Goal: Transaction & Acquisition: Download file/media

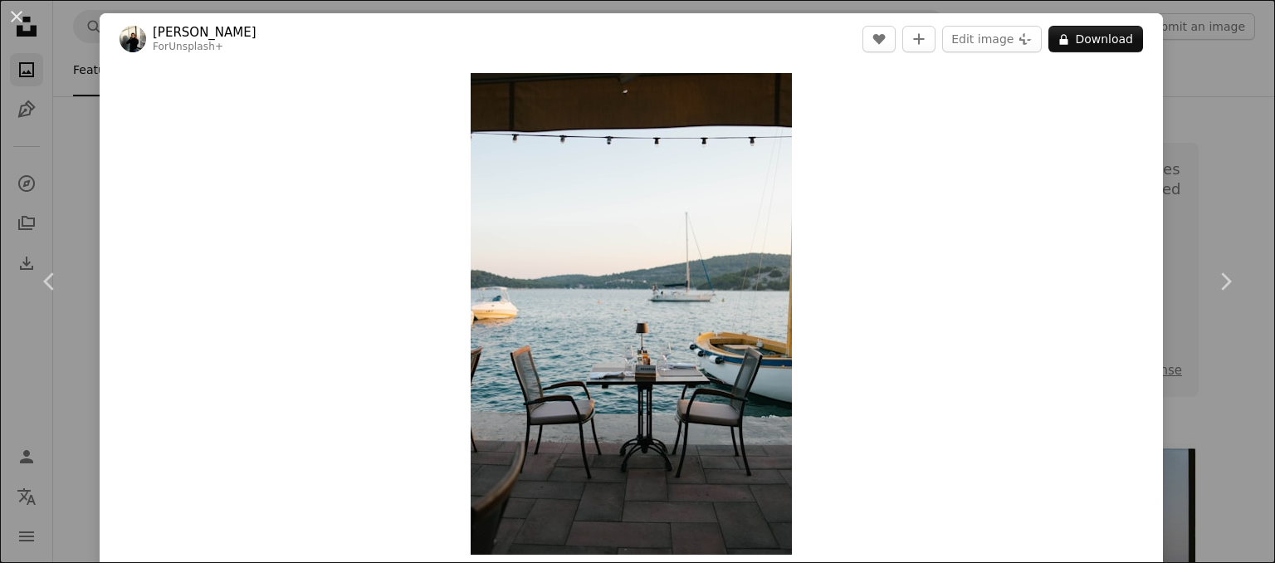
scroll to position [1578, 0]
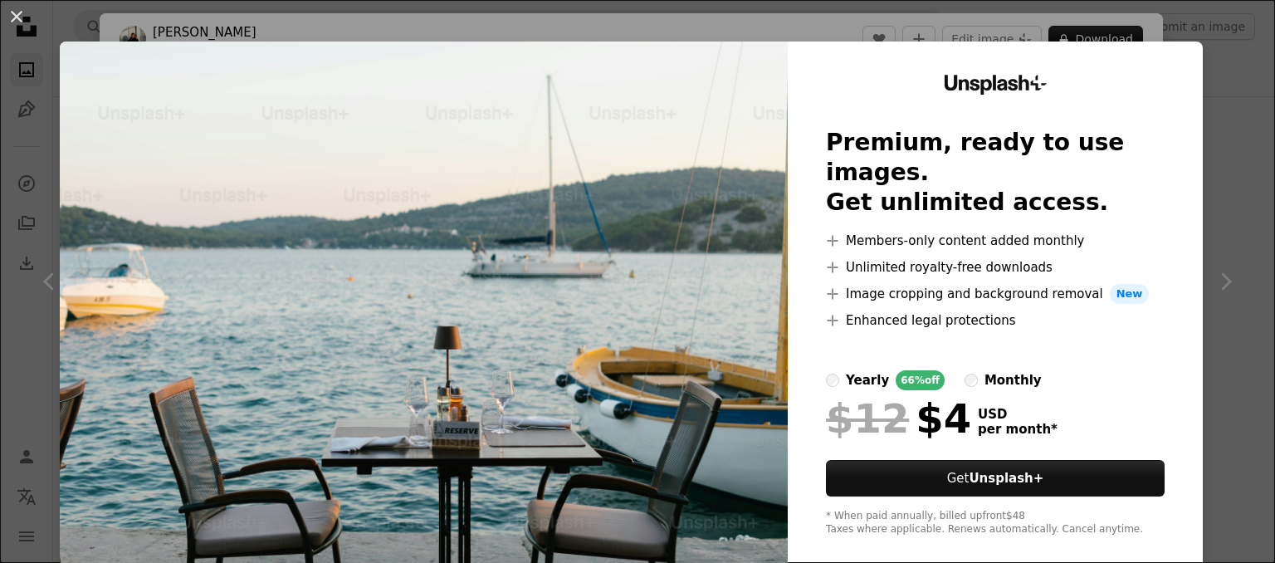
click at [661, 139] on img at bounding box center [424, 306] width 728 height 528
click at [19, 14] on button "An X shape" at bounding box center [17, 17] width 20 height 20
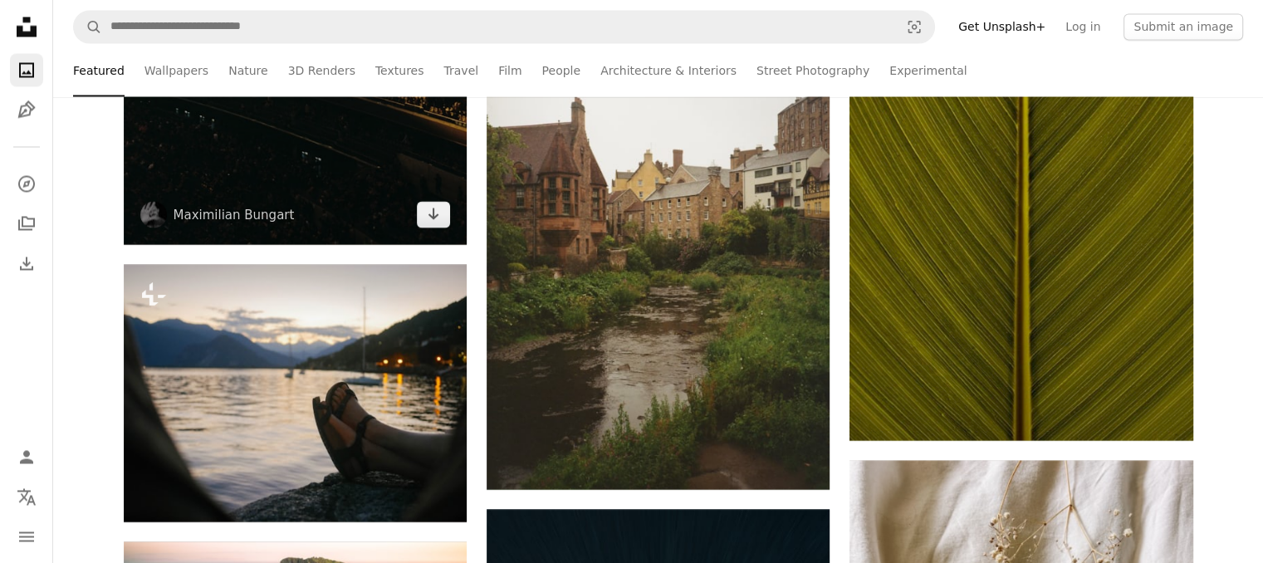
scroll to position [3072, 0]
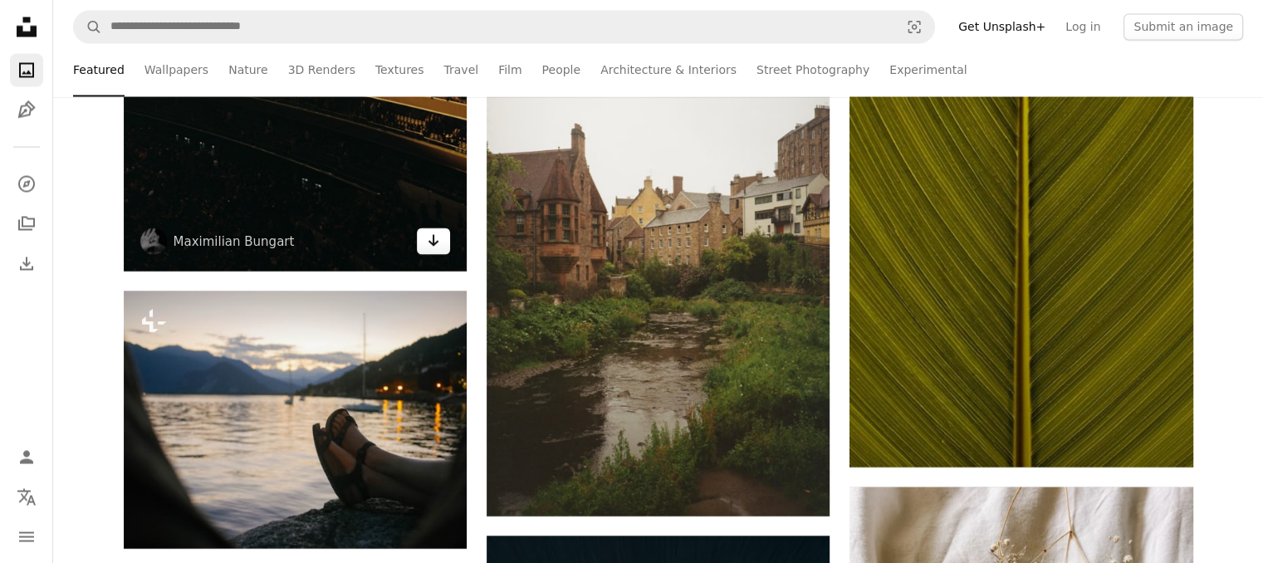
click at [438, 245] on icon "Arrow pointing down" at bounding box center [433, 240] width 13 height 20
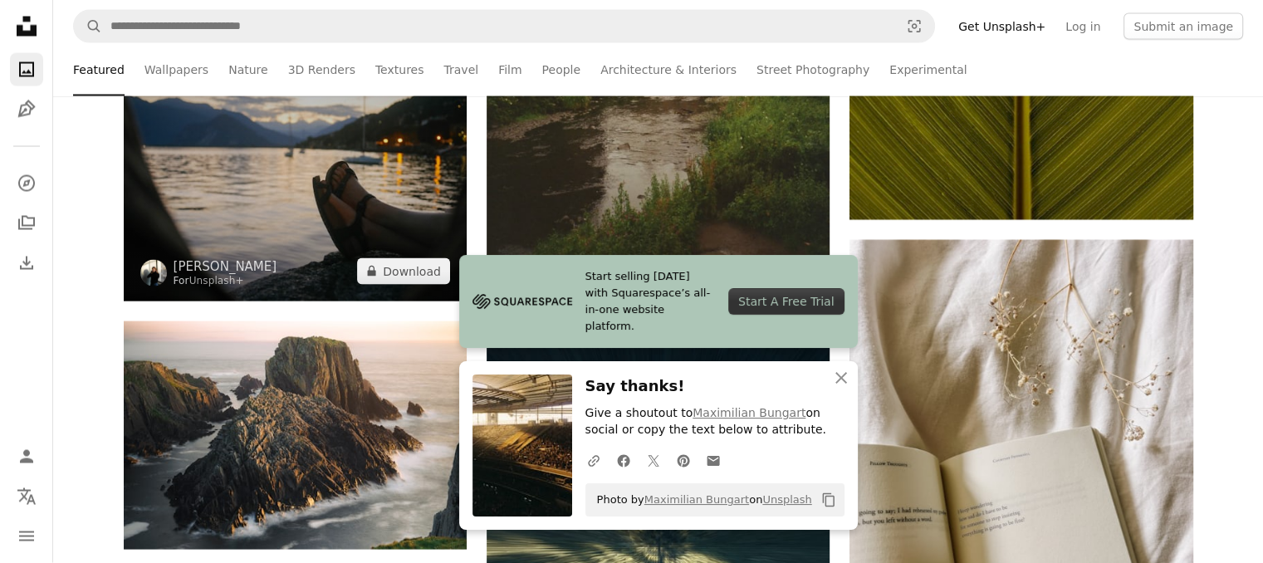
scroll to position [3321, 0]
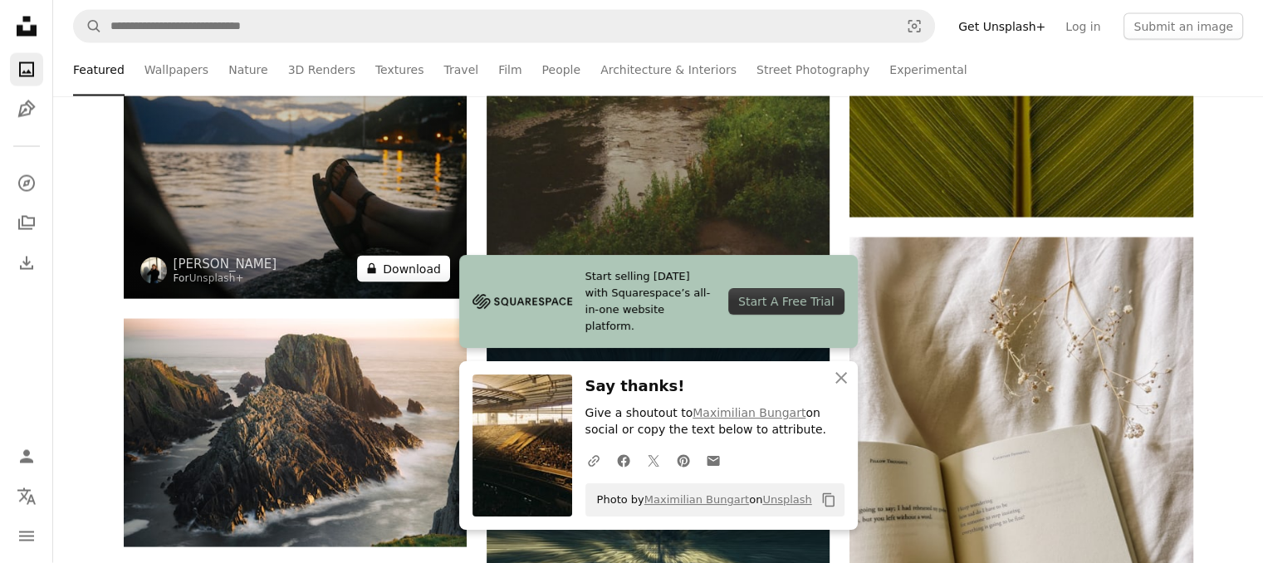
click at [387, 272] on button "A lock Download" at bounding box center [403, 269] width 93 height 27
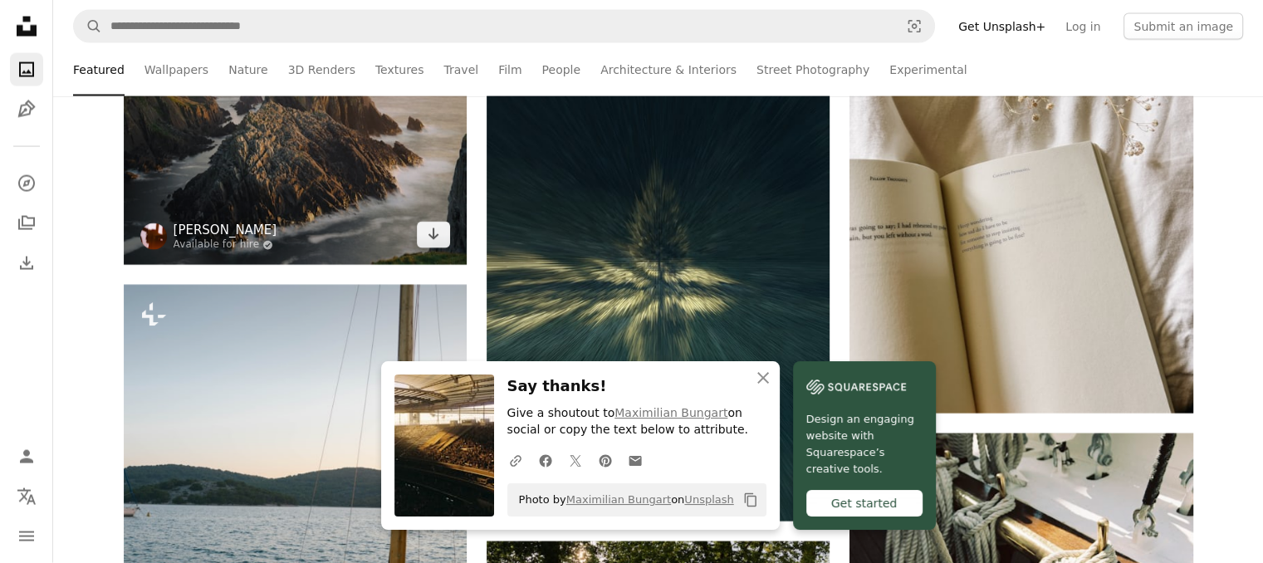
scroll to position [3653, 0]
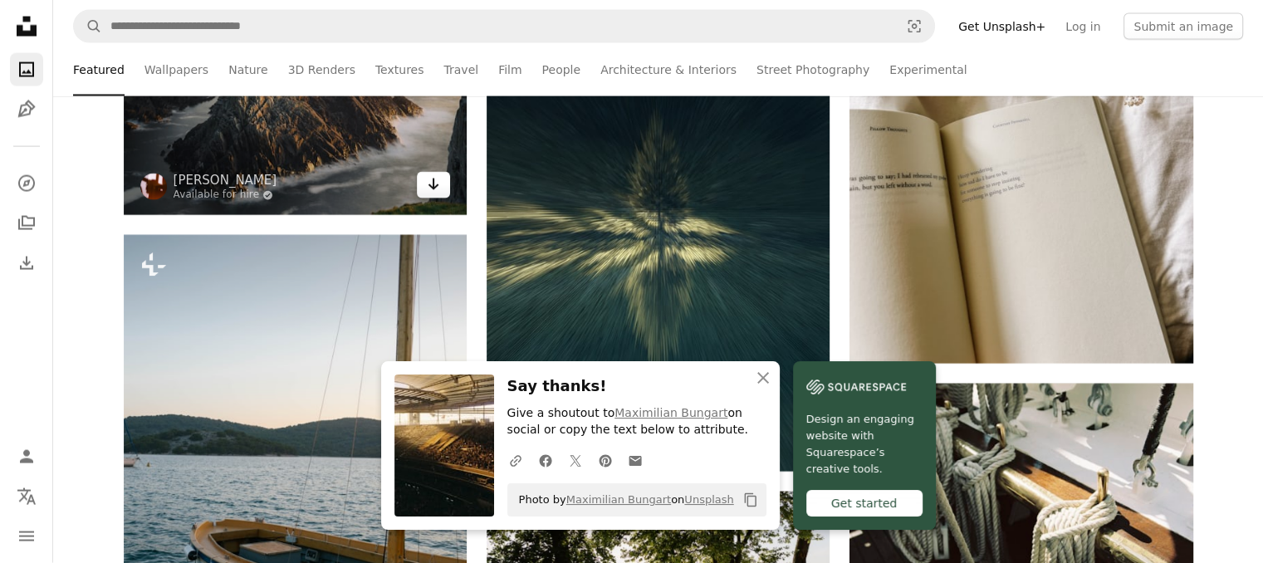
click at [438, 199] on div "A heart A plus sign [PERSON_NAME] Available for hire A checkmark inside of a ci…" at bounding box center [295, 101] width 343 height 228
click at [436, 190] on icon "Arrow pointing down" at bounding box center [433, 184] width 13 height 20
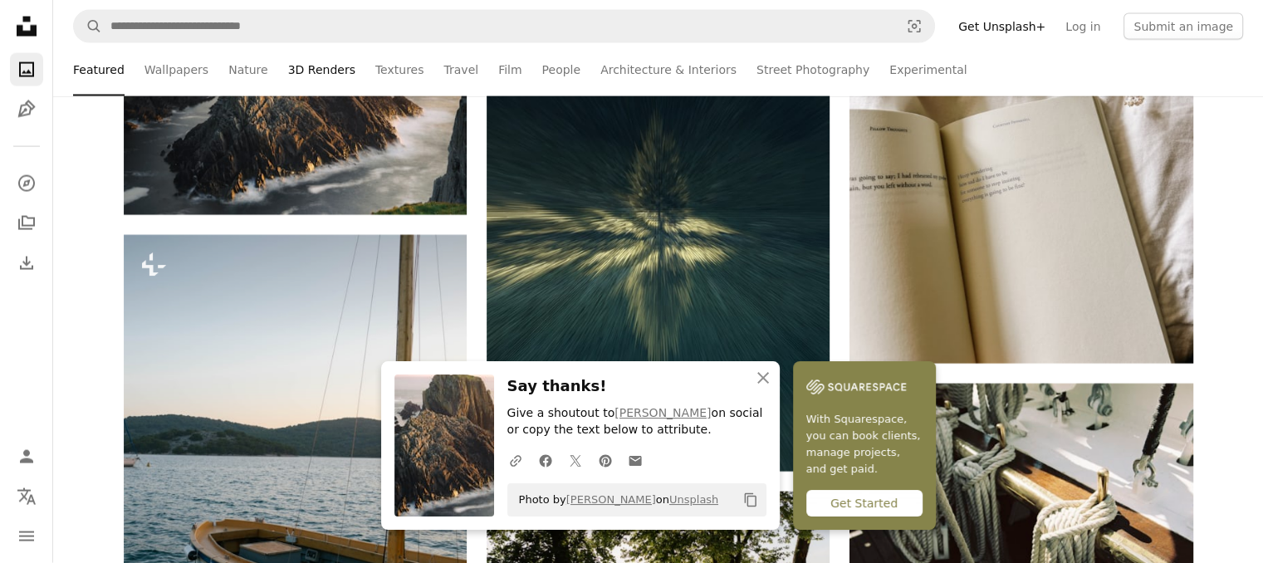
click at [310, 71] on link "3D Renders" at bounding box center [321, 69] width 67 height 53
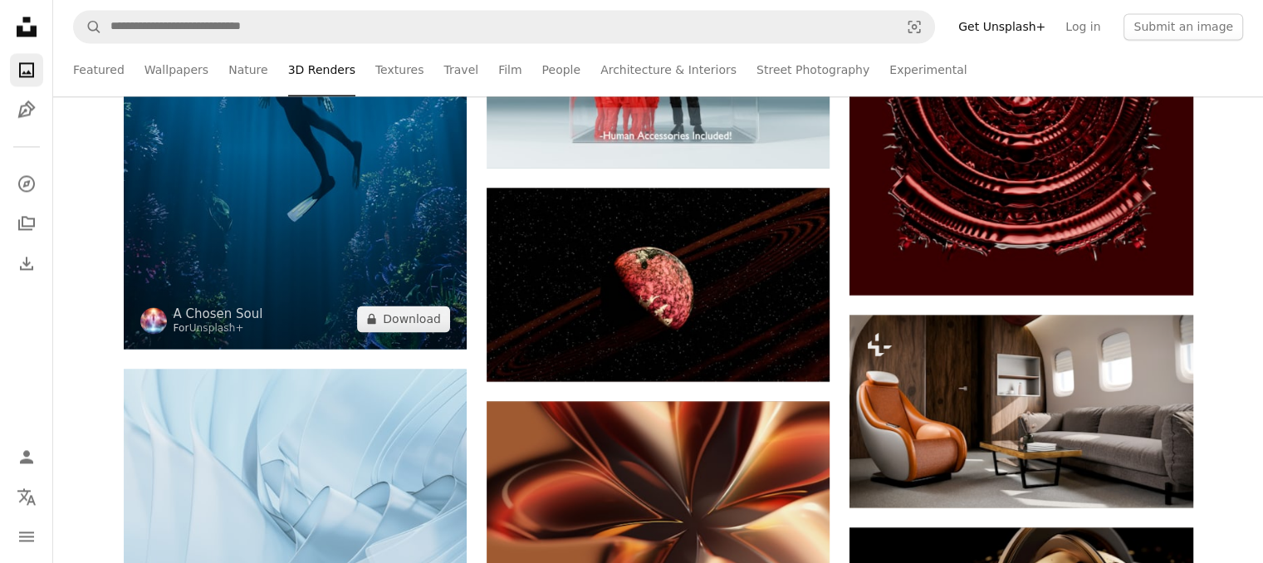
scroll to position [2823, 0]
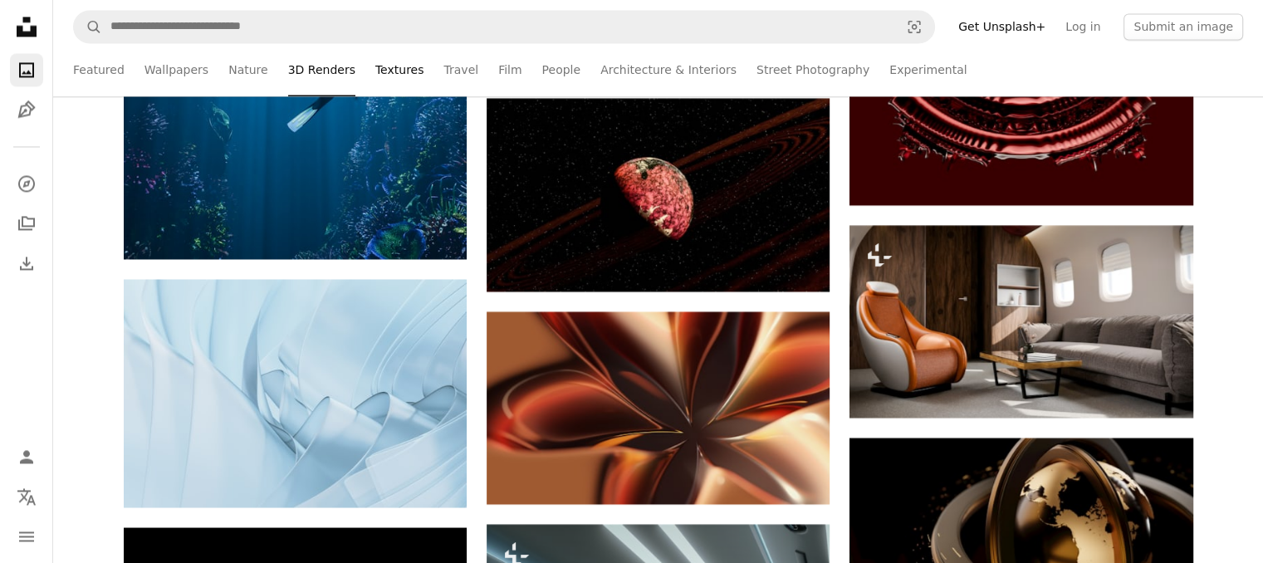
click at [384, 77] on link "Textures" at bounding box center [399, 69] width 49 height 53
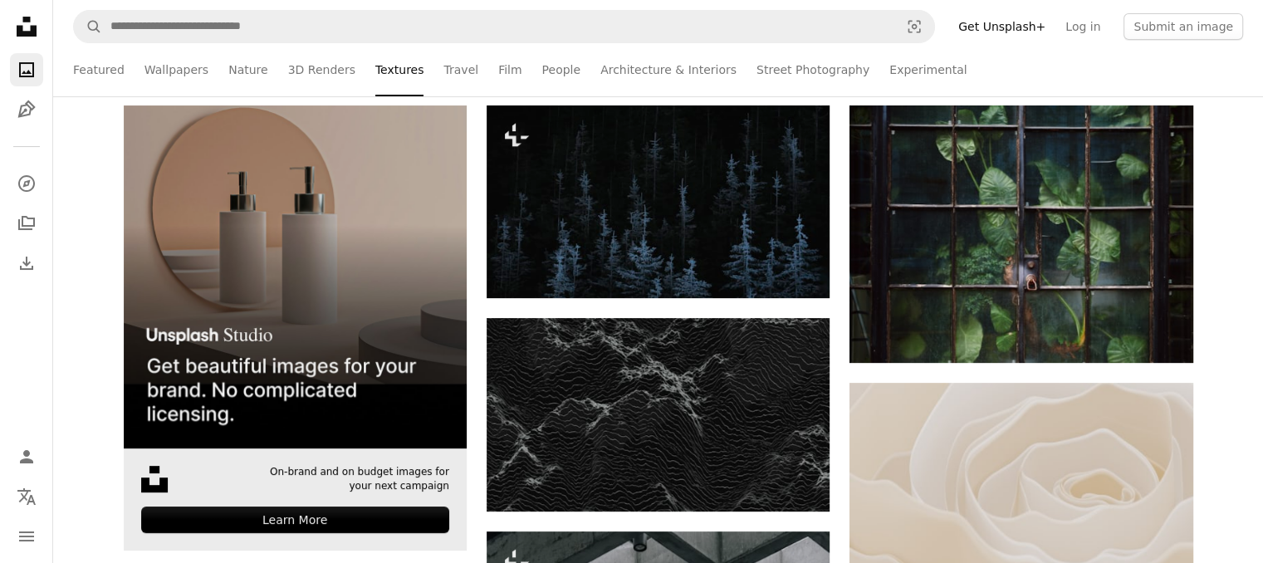
scroll to position [332, 0]
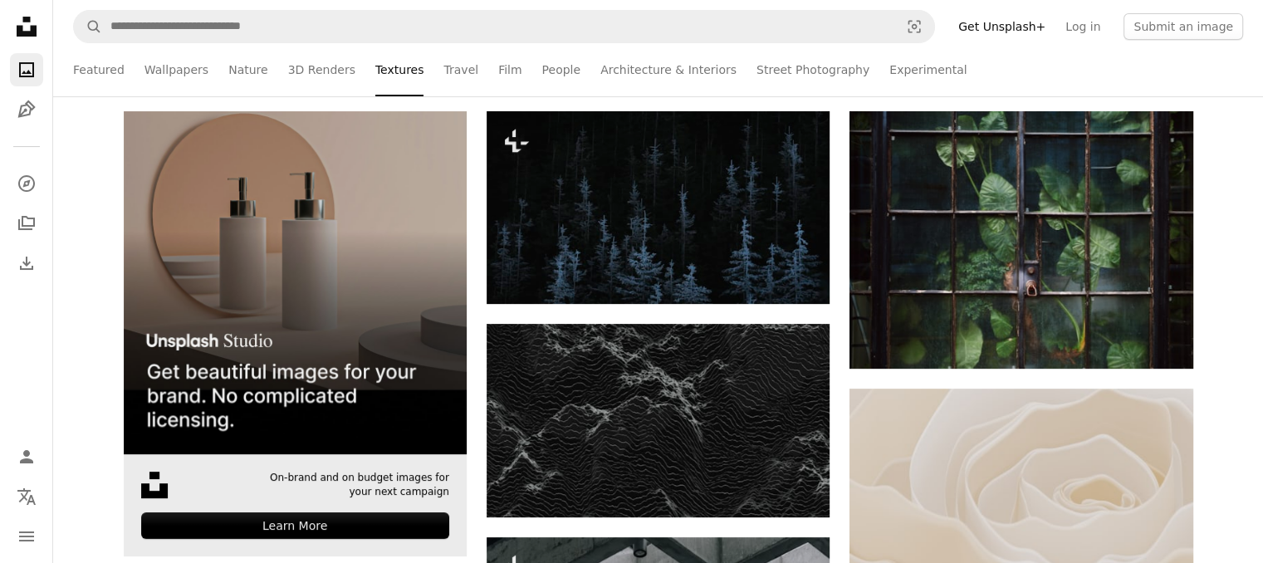
click at [312, 263] on img at bounding box center [295, 282] width 343 height 343
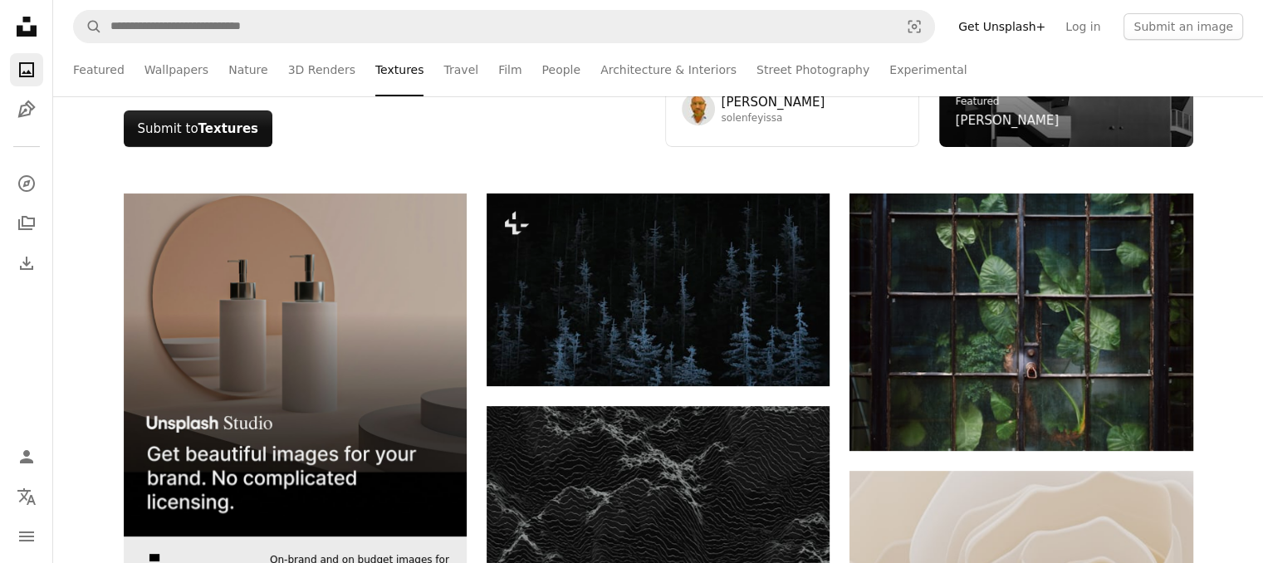
scroll to position [249, 0]
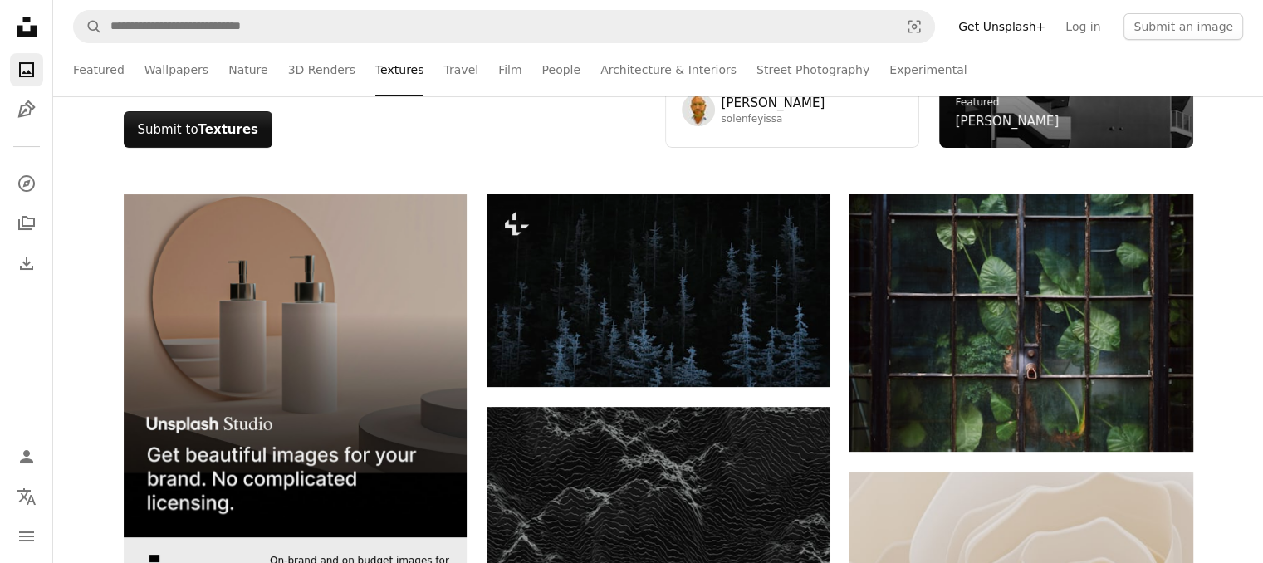
click at [368, 290] on img at bounding box center [295, 365] width 343 height 343
